Goal: Transaction & Acquisition: Purchase product/service

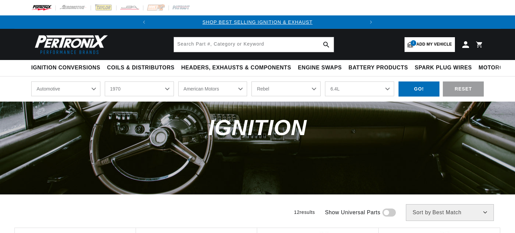
select select "1970"
select select "American-Motors"
select select "Rebel"
select select "6.4L"
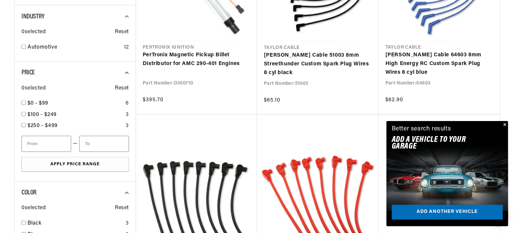
scroll to position [537, 0]
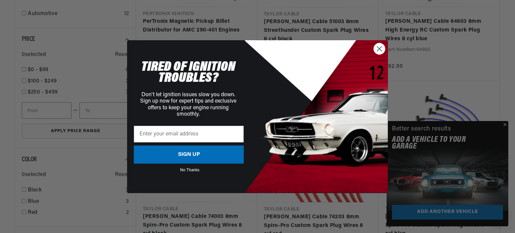
click at [380, 50] on circle "Close dialog" at bounding box center [379, 48] width 11 height 11
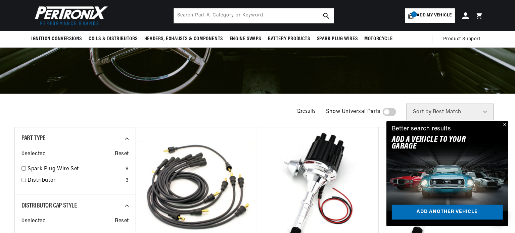
scroll to position [0, 0]
click at [503, 124] on button "Close" at bounding box center [504, 125] width 8 height 8
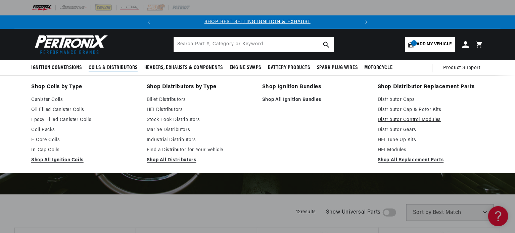
click at [392, 120] on link "Distributor Control Modules" at bounding box center [430, 120] width 106 height 8
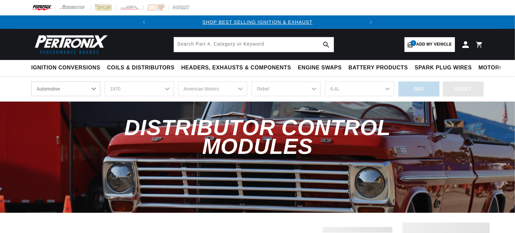
select select "1970"
select select "American-Motors"
select select "Rebel"
select select "6.4L"
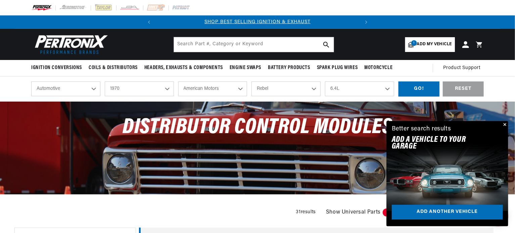
scroll to position [0, 203]
click at [505, 124] on button "Close" at bounding box center [504, 125] width 8 height 8
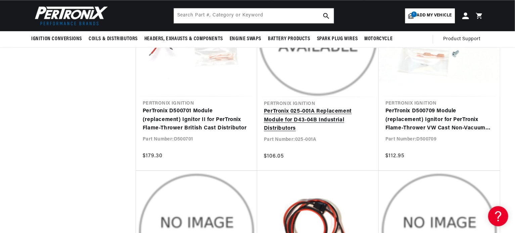
scroll to position [0, 203]
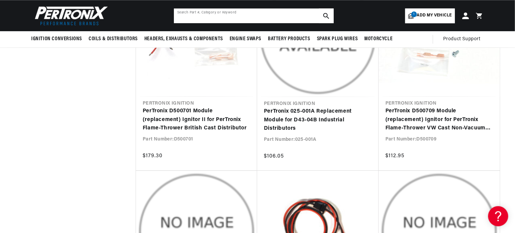
click at [239, 13] on input "text" at bounding box center [254, 15] width 160 height 15
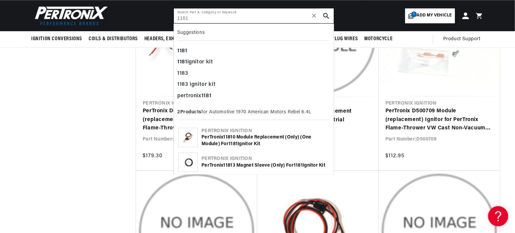
type input "1181"
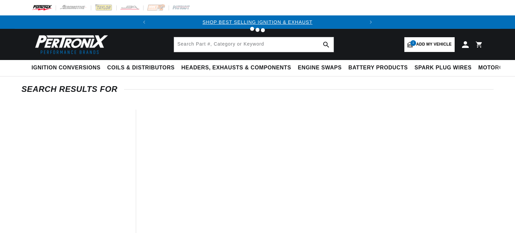
type input "1181"
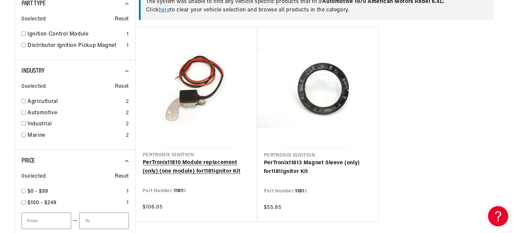
scroll to position [0, 203]
click at [196, 165] on link "PerTronix 1181 0 Module replacement (only) (one module) for 1181 Ignitor Kit" at bounding box center [197, 167] width 108 height 17
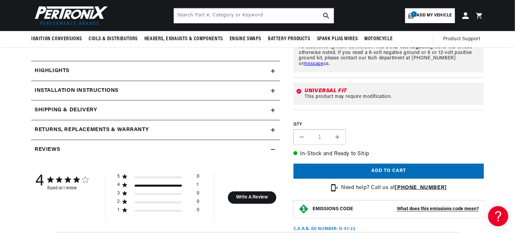
scroll to position [201, 0]
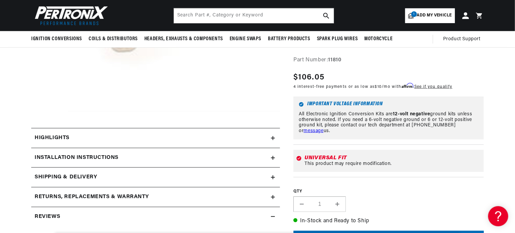
click at [235, 142] on div "Highlights" at bounding box center [151, 138] width 240 height 9
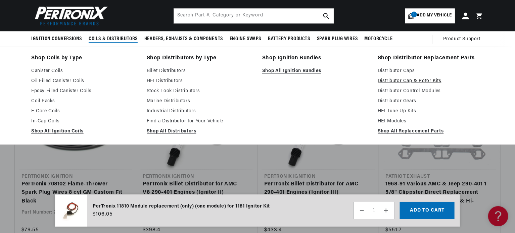
scroll to position [0, 0]
click at [409, 81] on link "Distributor Cap & Rotor Kits" at bounding box center [430, 81] width 106 height 8
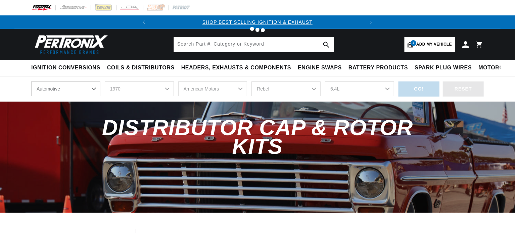
select select "1970"
select select "American-Motors"
select select "Rebel"
select select "6.4L"
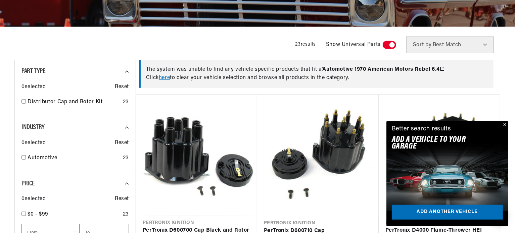
scroll to position [201, 0]
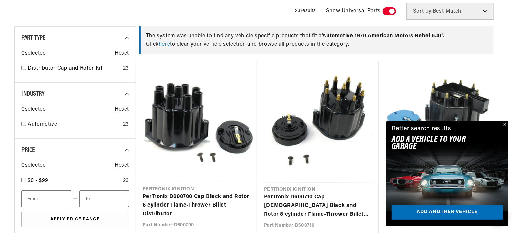
click at [505, 124] on button "Close" at bounding box center [504, 125] width 8 height 8
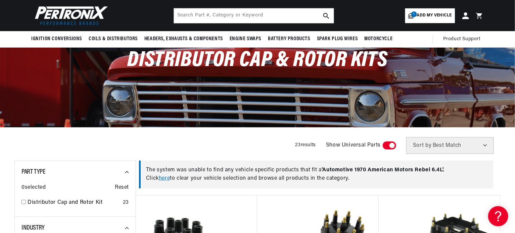
scroll to position [34, 0]
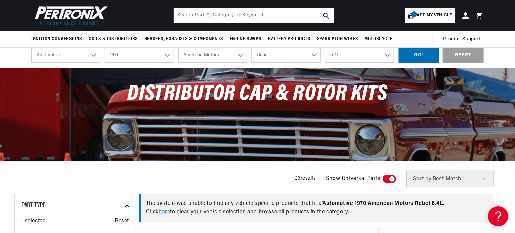
click at [487, 179] on select "Best Match Featured Name, A-Z Name, Z-A Price, Low to High Price, High to Low" at bounding box center [450, 179] width 88 height 17
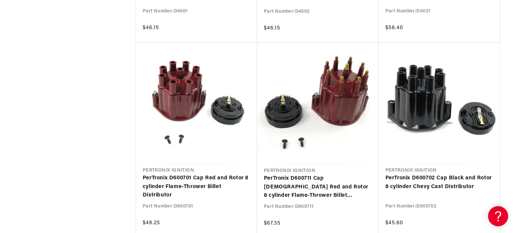
scroll to position [0, 203]
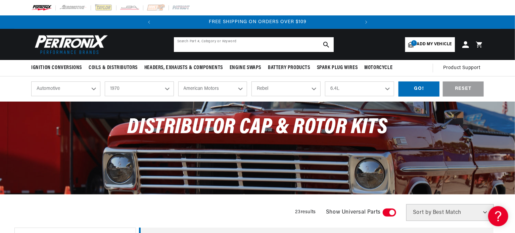
click at [200, 46] on input "text" at bounding box center [254, 44] width 160 height 15
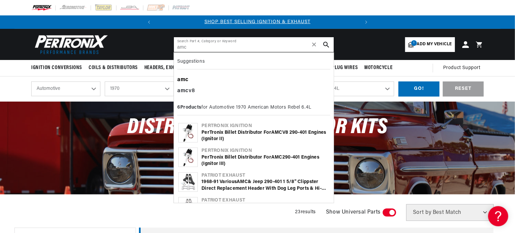
scroll to position [0, 203]
click at [188, 105] on b "6 Products" at bounding box center [189, 107] width 24 height 5
click at [191, 91] on div "amc v8" at bounding box center [253, 91] width 153 height 11
type input "amc v8"
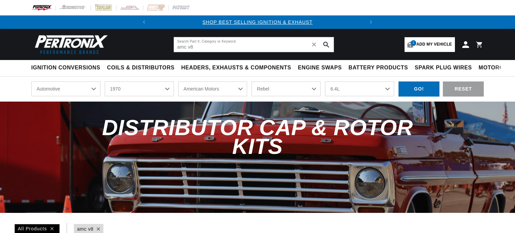
select select "1970"
select select "American-Motors"
select select "Rebel"
select select "6.4L"
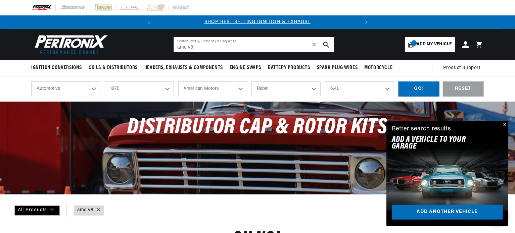
click at [506, 125] on button "Close" at bounding box center [504, 125] width 8 height 8
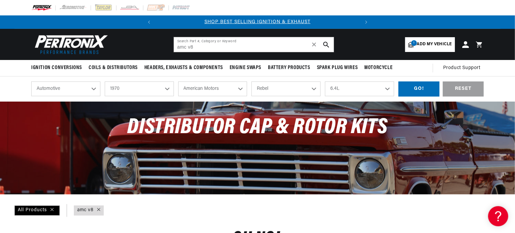
scroll to position [0, 203]
click at [417, 90] on div "GO!" at bounding box center [418, 89] width 41 height 15
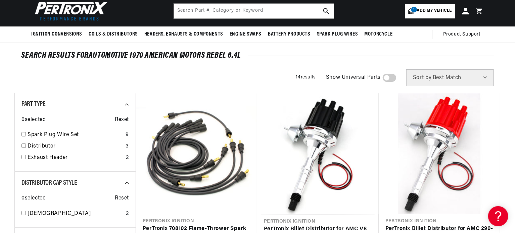
scroll to position [201, 0]
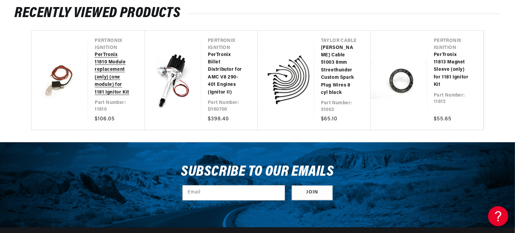
click at [105, 70] on link "PerTronix 11810 Module replacement (only) (one module) for 1181 Ignitor Kit" at bounding box center [113, 73] width 36 height 45
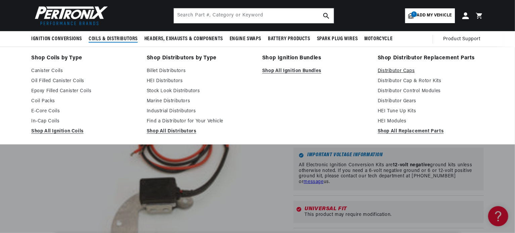
click at [397, 70] on link "Distributor Caps" at bounding box center [430, 71] width 106 height 8
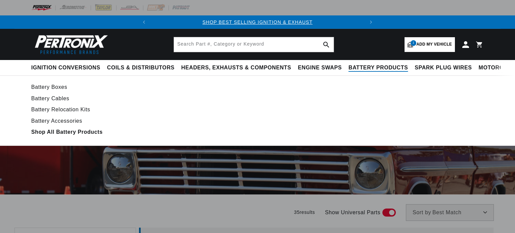
select select "1970"
select select "American-Motors"
select select "Rebel"
select select "6.4L"
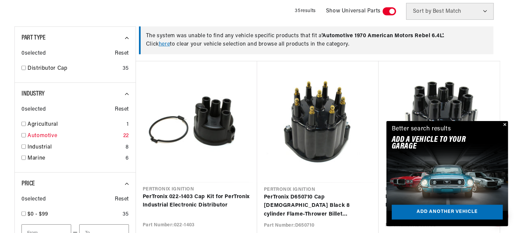
scroll to position [0, 203]
click at [24, 68] on input "checkbox" at bounding box center [23, 68] width 4 height 4
checkbox input "true"
click at [24, 135] on input "checkbox" at bounding box center [23, 135] width 4 height 4
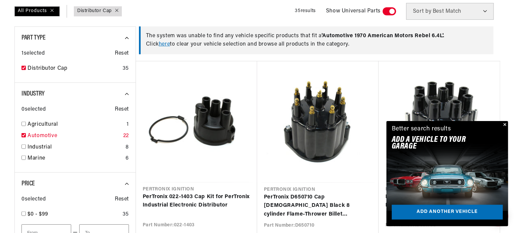
checkbox input "true"
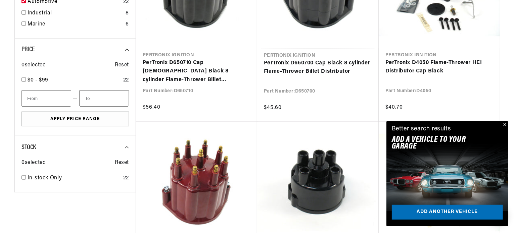
scroll to position [369, 0]
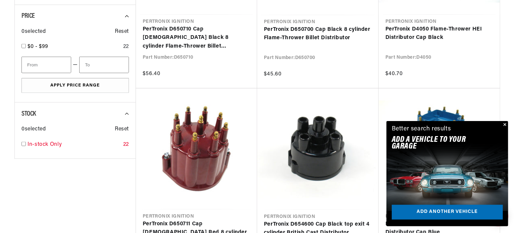
click at [23, 144] on input "checkbox" at bounding box center [23, 144] width 4 height 4
drag, startPoint x: 505, startPoint y: 125, endPoint x: 492, endPoint y: 119, distance: 13.8
click at [505, 125] on button "Close" at bounding box center [504, 125] width 8 height 8
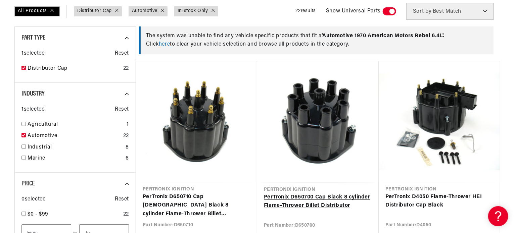
scroll to position [235, 0]
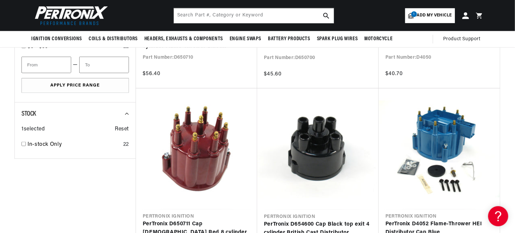
checkbox input "false"
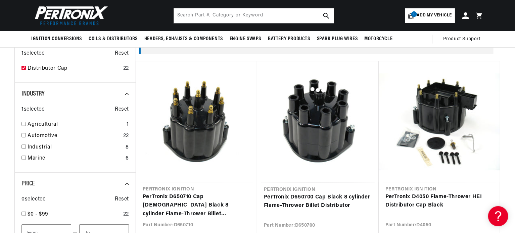
checkbox input "false"
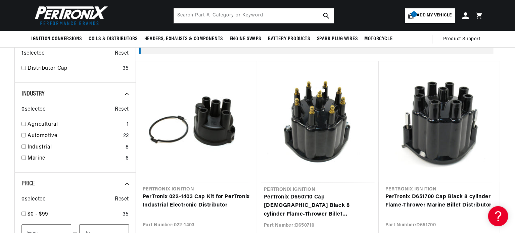
checkbox input "false"
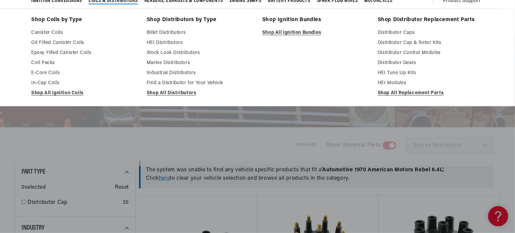
scroll to position [201, 0]
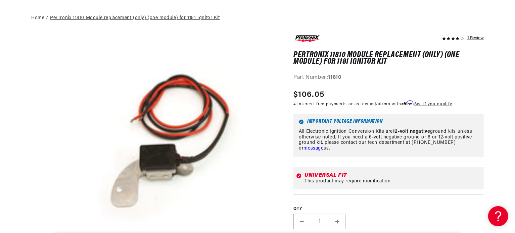
click at [183, 16] on link "PerTronix 11810 Module replacement (only) (one module) for 1181 Ignitor Kit" at bounding box center [135, 17] width 170 height 7
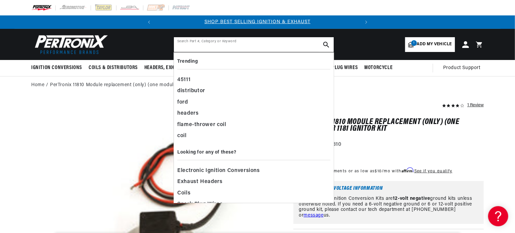
click at [272, 45] on input "text" at bounding box center [254, 44] width 160 height 15
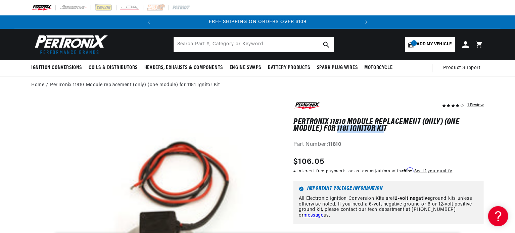
scroll to position [0, 0]
drag, startPoint x: 338, startPoint y: 129, endPoint x: 387, endPoint y: 131, distance: 49.7
click at [387, 131] on h1 "PerTronix 11810 Module replacement (only) (one module) for 1181 Ignitor Kit" at bounding box center [388, 126] width 190 height 14
copy h1 "1181 Ignitor Kit"
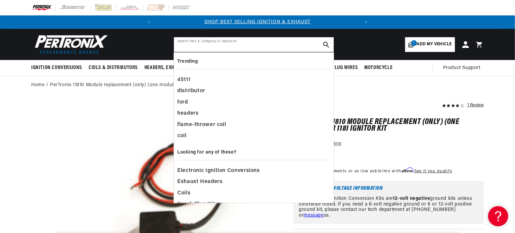
paste input "1181 Ignitor Kit"
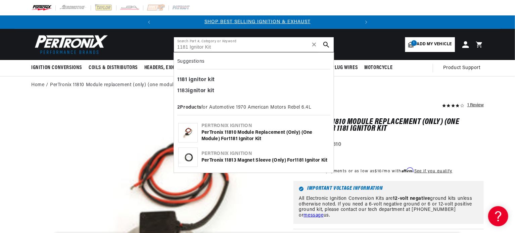
scroll to position [0, 203]
type input "1181 Ignitor Kit"
click at [207, 80] on div "1181 ignitor kit" at bounding box center [253, 79] width 153 height 11
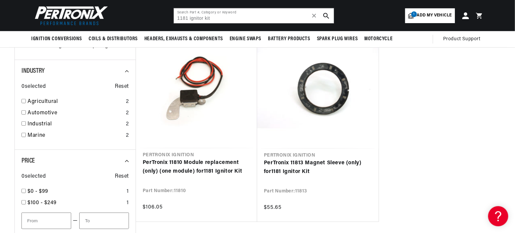
scroll to position [101, 0]
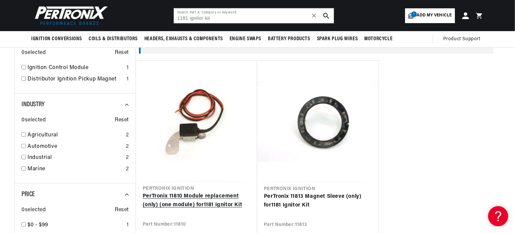
click at [169, 204] on link "PerTronix 11810 Module replacement (only) (one module) for 1181 Ignitor Kit" at bounding box center [197, 200] width 108 height 17
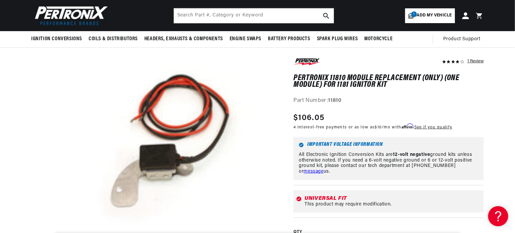
scroll to position [0, 203]
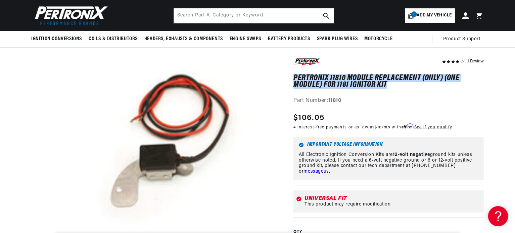
drag, startPoint x: 294, startPoint y: 78, endPoint x: 456, endPoint y: 86, distance: 162.3
click at [456, 86] on h1 "PerTronix 11810 Module replacement (only) (one module) for 1181 Ignitor Kit" at bounding box center [388, 82] width 190 height 14
copy h1 "PerTronix 11810 Module replacement (only) (one module) for 1181 Ignitor Kit"
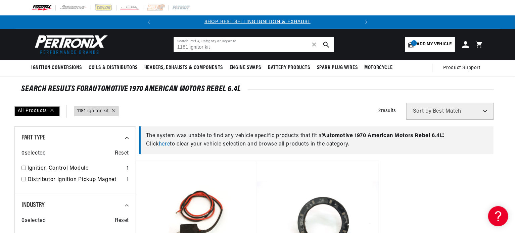
scroll to position [0, 203]
drag, startPoint x: 211, startPoint y: 47, endPoint x: 204, endPoint y: 47, distance: 7.0
click at [204, 47] on input "1181 ignitor kit" at bounding box center [254, 44] width 160 height 15
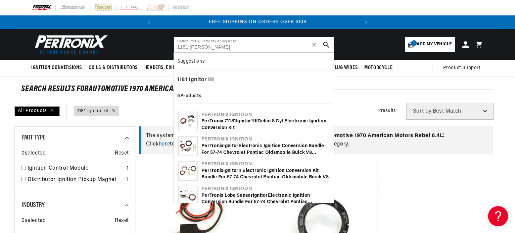
scroll to position [0, 0]
click at [192, 78] on b "Ignitor" at bounding box center [198, 79] width 18 height 5
type input "1181 Ignitor III"
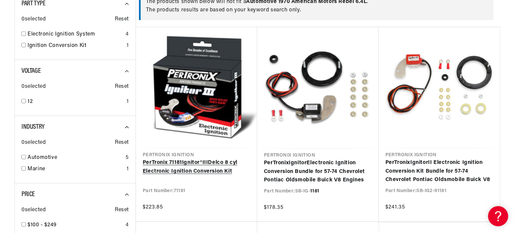
scroll to position [0, 203]
click at [191, 165] on link "PerTronix 71181 Ignitor ® III Delco 8 cyl Electronic Ignition Conversion Kit" at bounding box center [197, 167] width 108 height 17
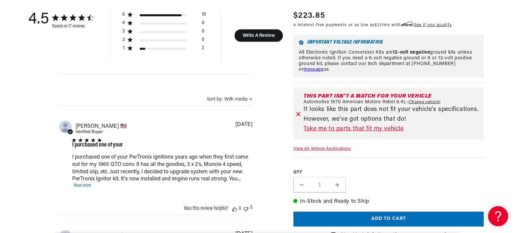
click at [328, 128] on link "Take me to parts that fit my vehicle" at bounding box center [391, 129] width 177 height 10
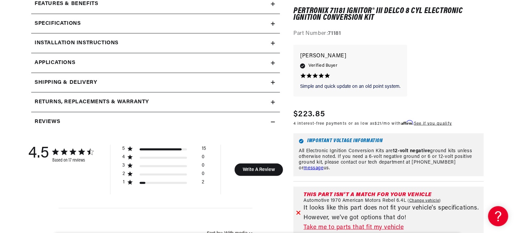
scroll to position [268, 0]
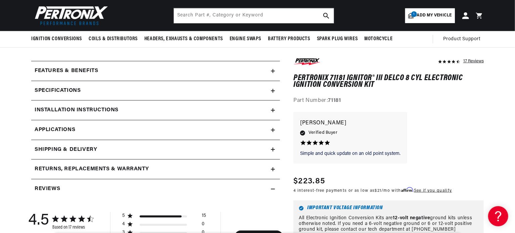
click at [85, 127] on link "Applications" at bounding box center [155, 130] width 249 height 20
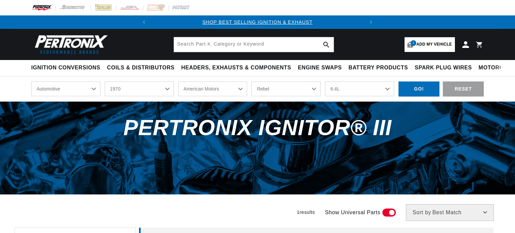
select select "1970"
select select "American-Motors"
select select "Rebel"
select select "6.4L"
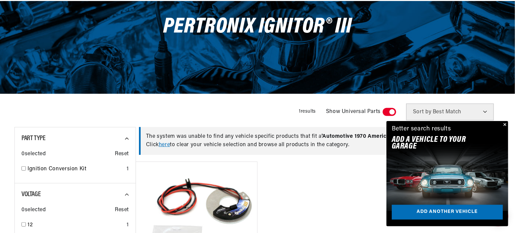
scroll to position [0, 203]
click at [504, 123] on button "Close" at bounding box center [504, 125] width 8 height 8
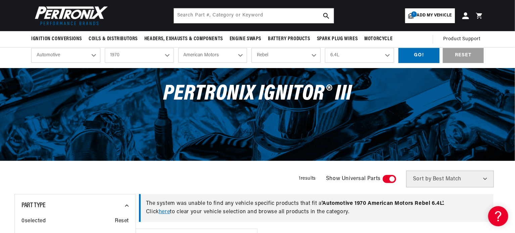
click at [314, 55] on select "Ambassador AMX Gremlin Hornet Javelin Rebel" at bounding box center [285, 55] width 69 height 15
click at [251, 48] on select "Ambassador AMX Gremlin Hornet Javelin Rebel" at bounding box center [285, 55] width 69 height 15
select select "AMX"
click at [417, 57] on div "GO!" at bounding box center [418, 55] width 41 height 15
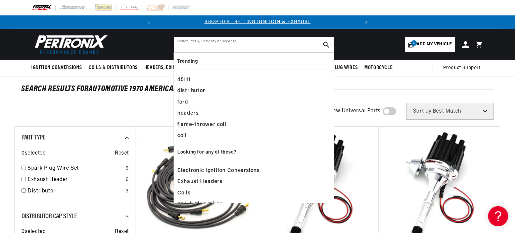
click at [231, 41] on input "text" at bounding box center [254, 44] width 160 height 15
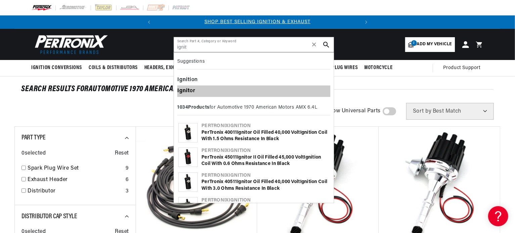
drag, startPoint x: 192, startPoint y: 89, endPoint x: 189, endPoint y: 80, distance: 10.1
click at [192, 89] on div "Ignit or" at bounding box center [253, 91] width 153 height 11
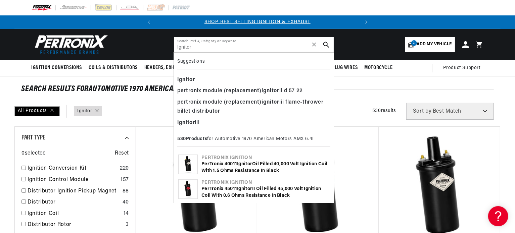
scroll to position [0, 203]
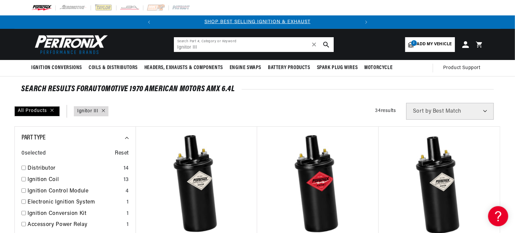
scroll to position [0, 203]
drag, startPoint x: 197, startPoint y: 48, endPoint x: 148, endPoint y: 42, distance: 50.0
click at [148, 42] on header "BETTER SEARCH RESULTS Add your vehicle's year, make, and model to find parts be…" at bounding box center [257, 44] width 486 height 31
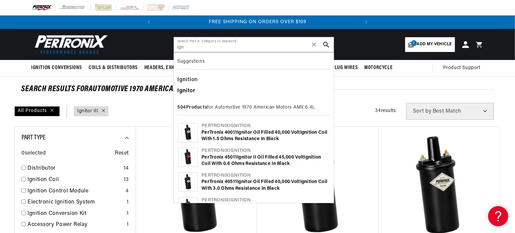
click at [184, 90] on b "Ign" at bounding box center [181, 90] width 9 height 5
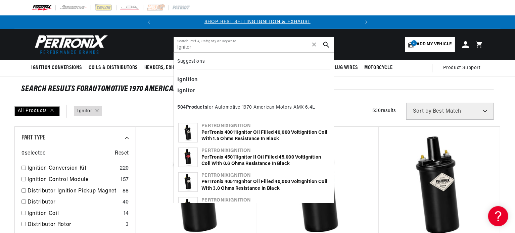
click at [325, 45] on use "search button" at bounding box center [326, 45] width 6 height 6
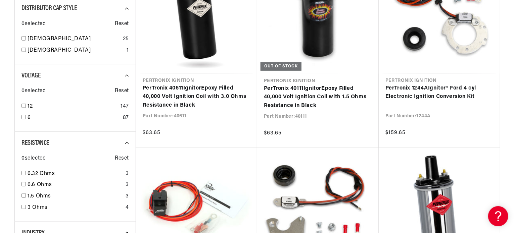
scroll to position [436, 0]
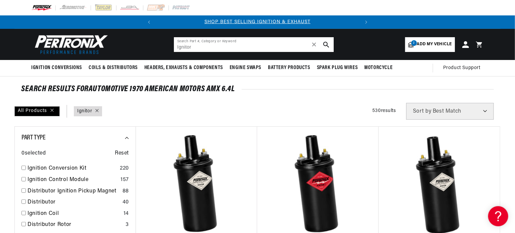
drag, startPoint x: 199, startPoint y: 47, endPoint x: 162, endPoint y: 47, distance: 36.2
click at [162, 47] on header "BETTER SEARCH RESULTS Add your vehicle's year, make, and model to find parts be…" at bounding box center [257, 44] width 486 height 31
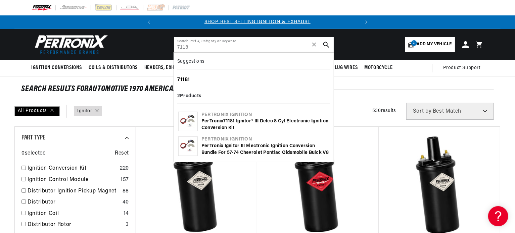
type input "7118"
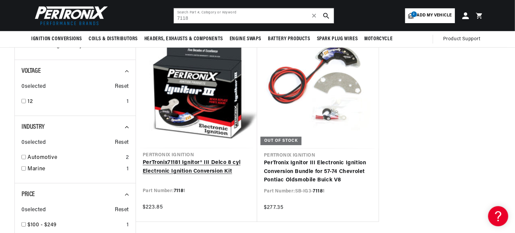
click at [175, 165] on link "PerTronix 7118 1 Ignitor® III Delco 8 cyl Electronic Ignition Conversion Kit" at bounding box center [197, 167] width 108 height 17
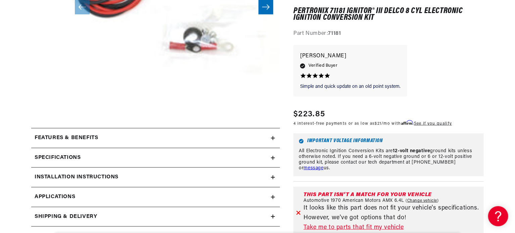
scroll to position [235, 0]
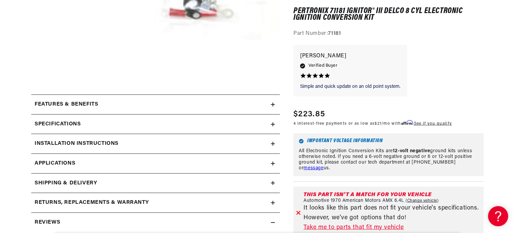
click at [376, 227] on link "Take me to parts that fit my vehicle" at bounding box center [391, 228] width 177 height 10
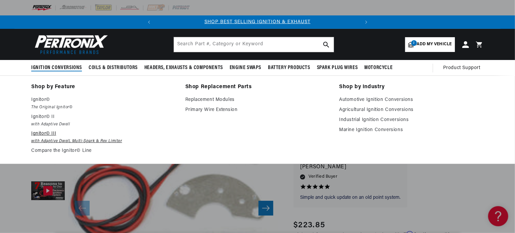
click at [46, 133] on p "Ignitor© III" at bounding box center [103, 134] width 145 height 8
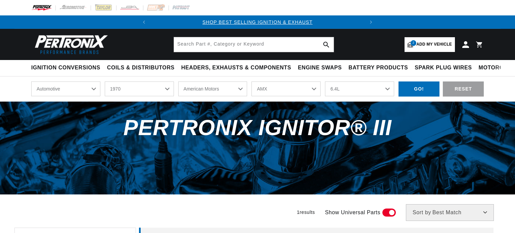
select select "1970"
select select "American-Motors"
select select "AMX"
select select "6.4L"
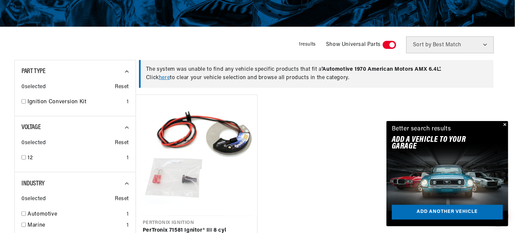
scroll to position [0, 203]
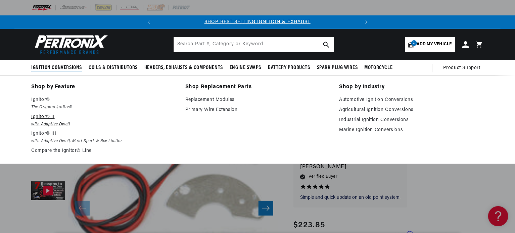
click at [45, 116] on p "Ignitor© II" at bounding box center [103, 117] width 145 height 8
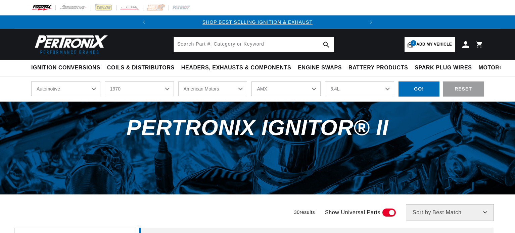
select select "1970"
select select "American-Motors"
select select "AMX"
select select "6.4L"
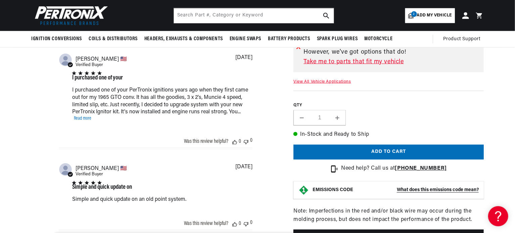
scroll to position [268, 0]
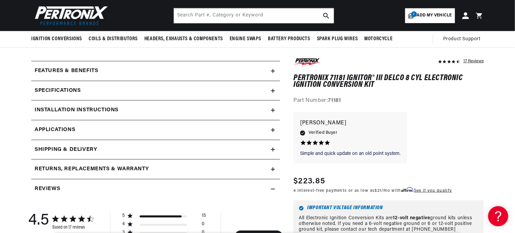
click at [72, 17] on img at bounding box center [69, 15] width 77 height 23
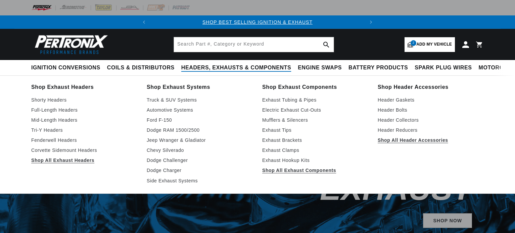
select select "1970"
select select "American-Motors"
select select "AMX"
select select "6.4L"
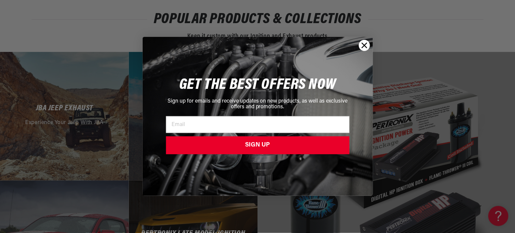
scroll to position [0, 203]
click at [364, 43] on circle "Close dialog" at bounding box center [364, 45] width 11 height 11
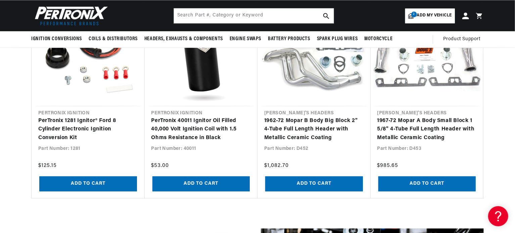
scroll to position [0, 0]
